Goal: Transaction & Acquisition: Book appointment/travel/reservation

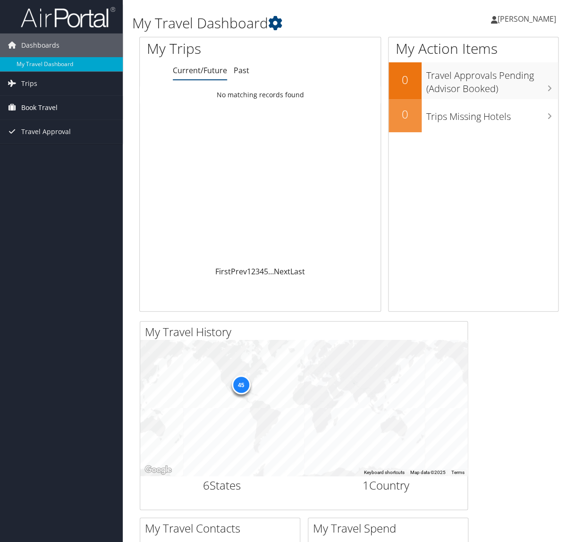
click at [43, 113] on span "Book Travel" at bounding box center [39, 108] width 36 height 24
click at [41, 142] on link "Book/Manage Online Trips" at bounding box center [61, 141] width 123 height 14
